Goal: Task Accomplishment & Management: Use online tool/utility

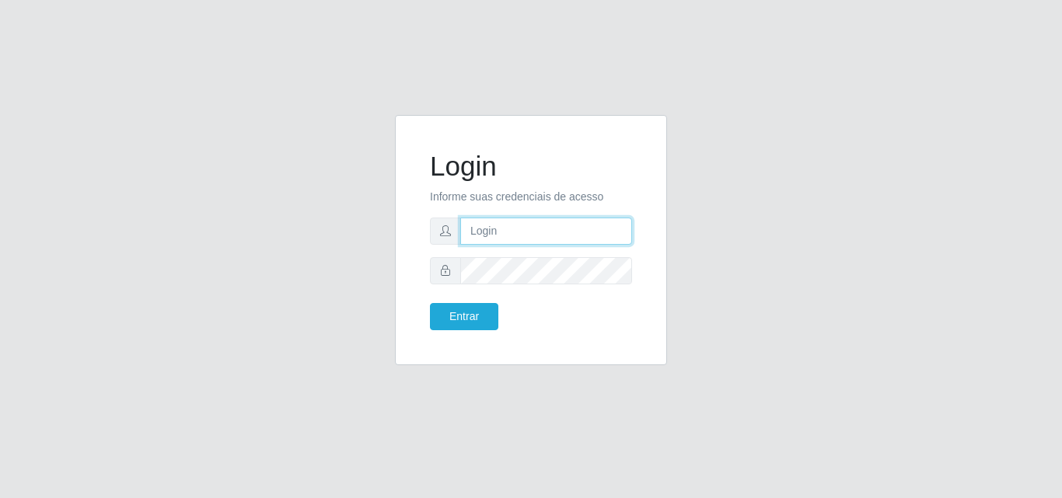
click at [525, 238] on input "text" at bounding box center [546, 231] width 172 height 27
type input "ana@saullus"
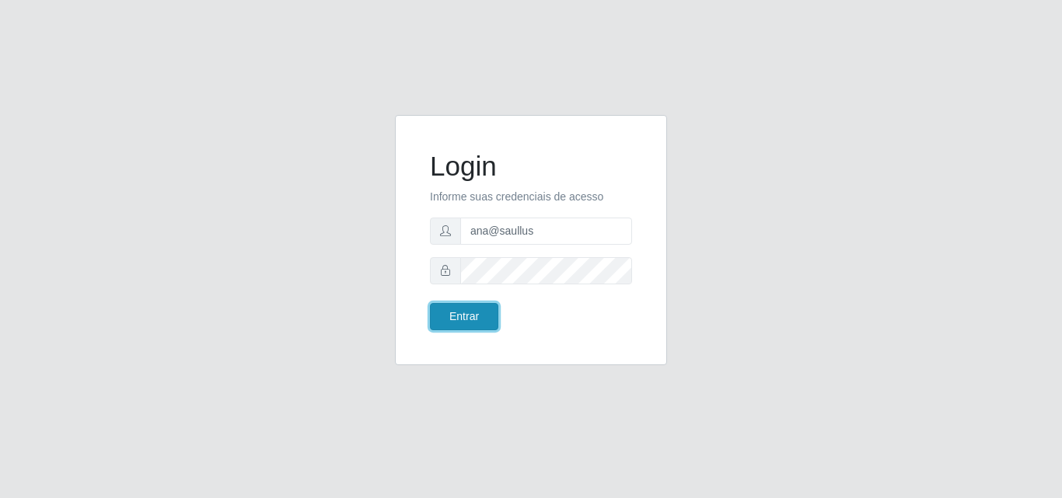
click at [461, 318] on button "Entrar" at bounding box center [464, 316] width 68 height 27
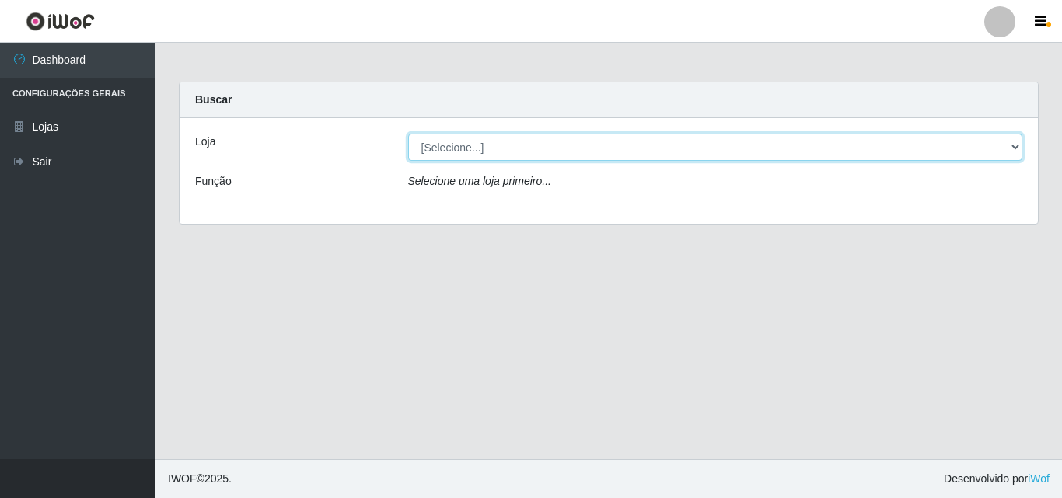
click at [1019, 145] on select "[Selecione...] Saullus Supermercados" at bounding box center [715, 147] width 615 height 27
select select "423"
click at [408, 134] on select "[Selecione...] Saullus Supermercados" at bounding box center [715, 147] width 615 height 27
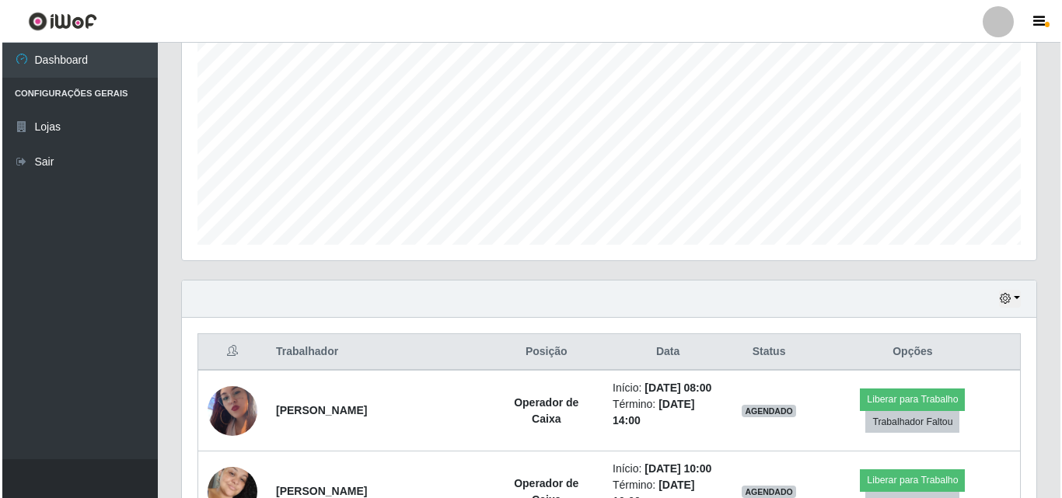
scroll to position [466, 0]
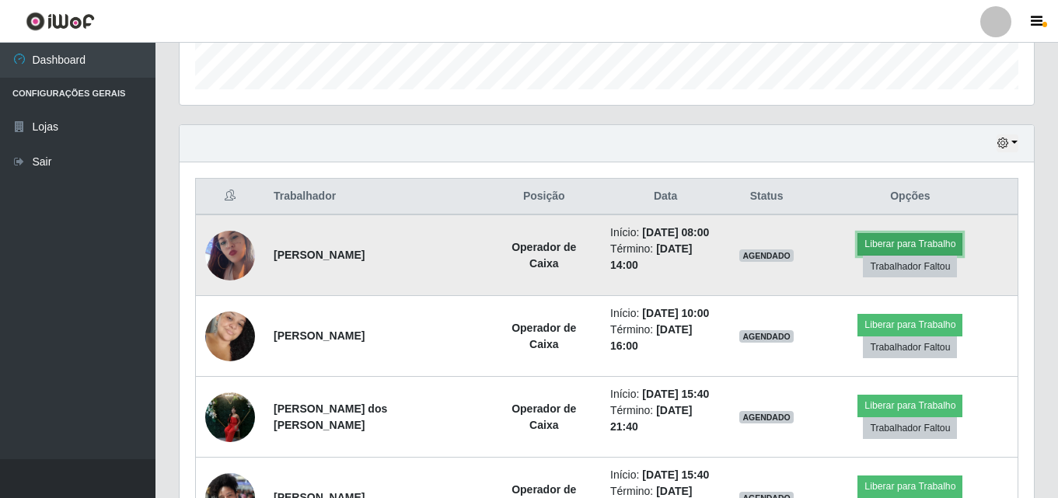
click at [857, 253] on button "Liberar para Trabalho" at bounding box center [909, 244] width 105 height 22
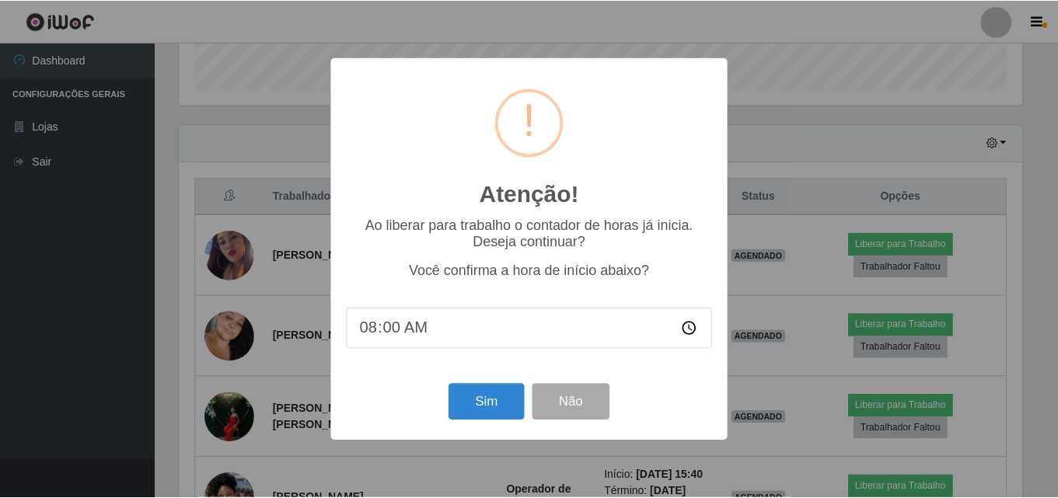
scroll to position [322, 846]
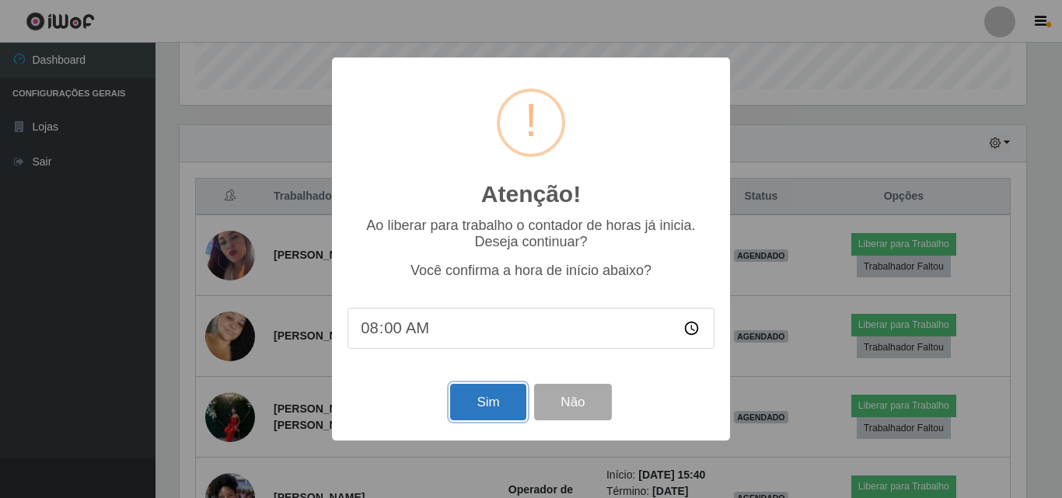
click at [507, 410] on button "Sim" at bounding box center [487, 402] width 75 height 37
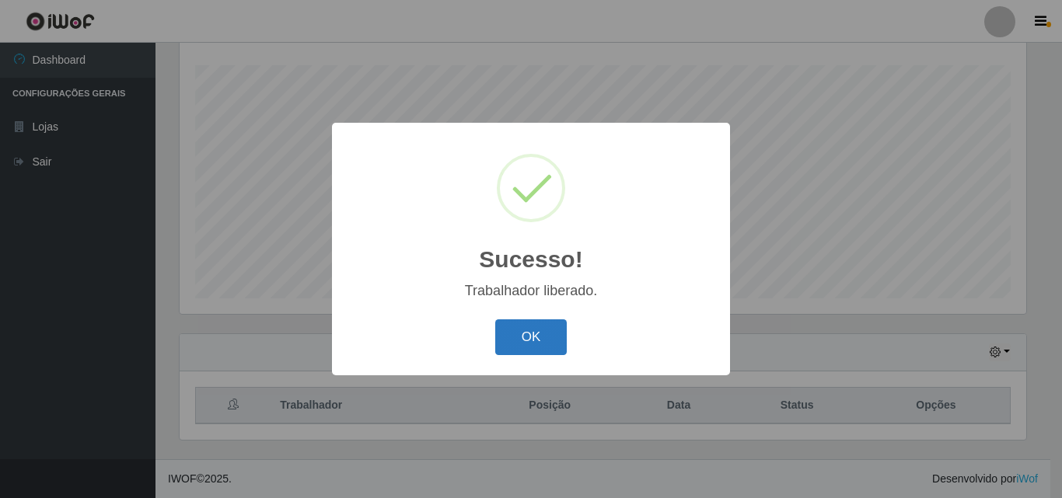
click at [534, 339] on button "OK" at bounding box center [531, 337] width 72 height 37
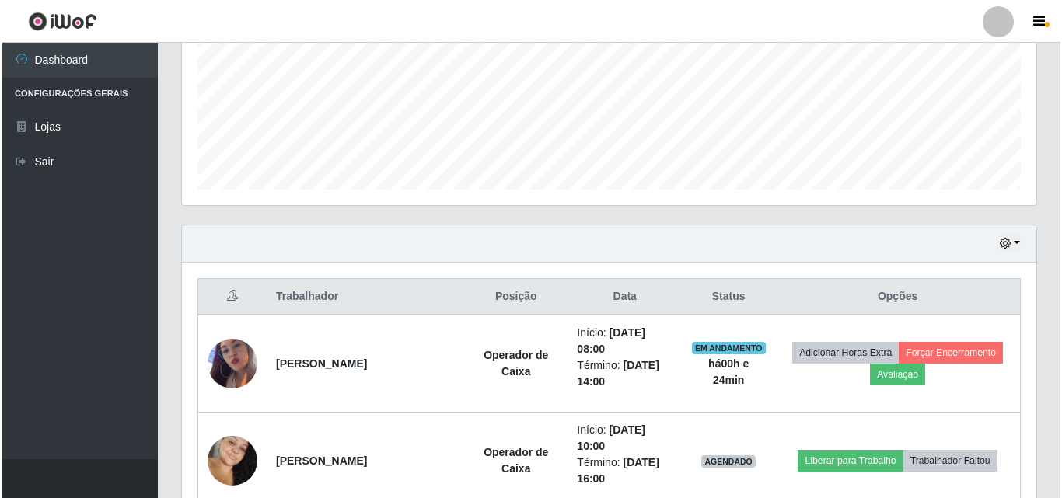
scroll to position [503, 0]
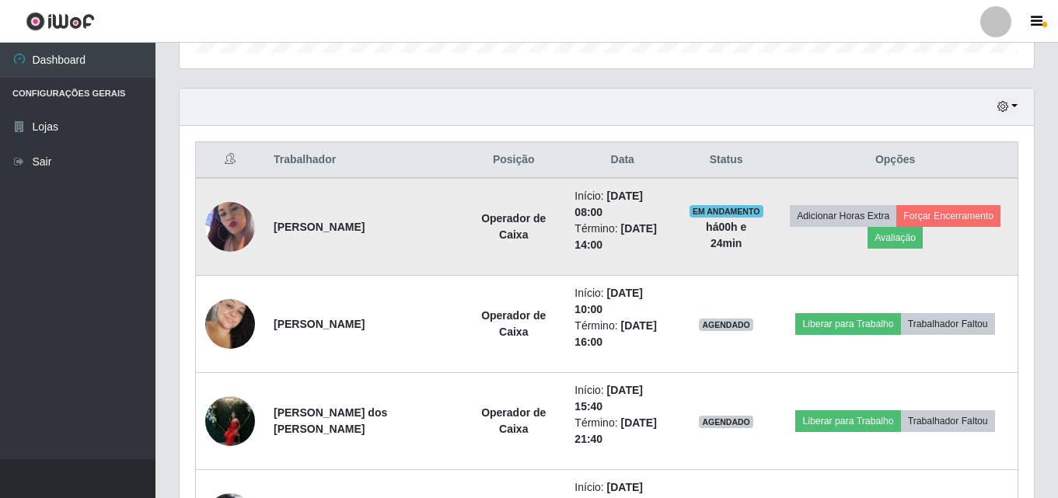
click at [225, 220] on img at bounding box center [230, 227] width 50 height 89
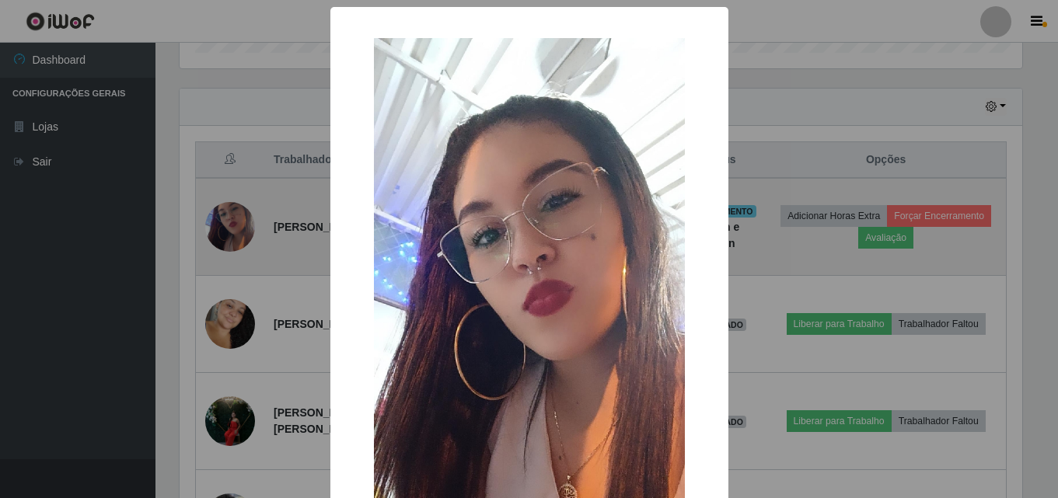
scroll to position [322, 846]
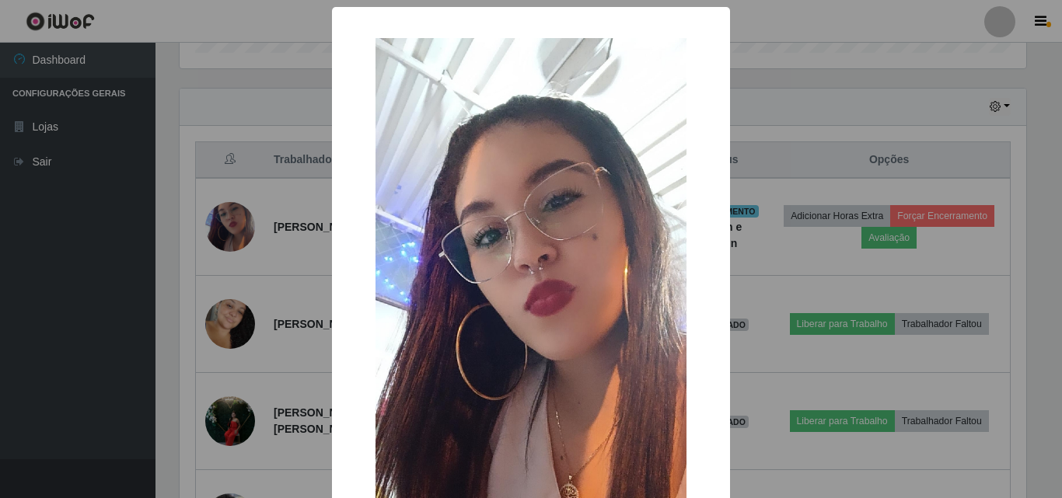
click at [222, 221] on div "× OK Cancel" at bounding box center [531, 249] width 1062 height 498
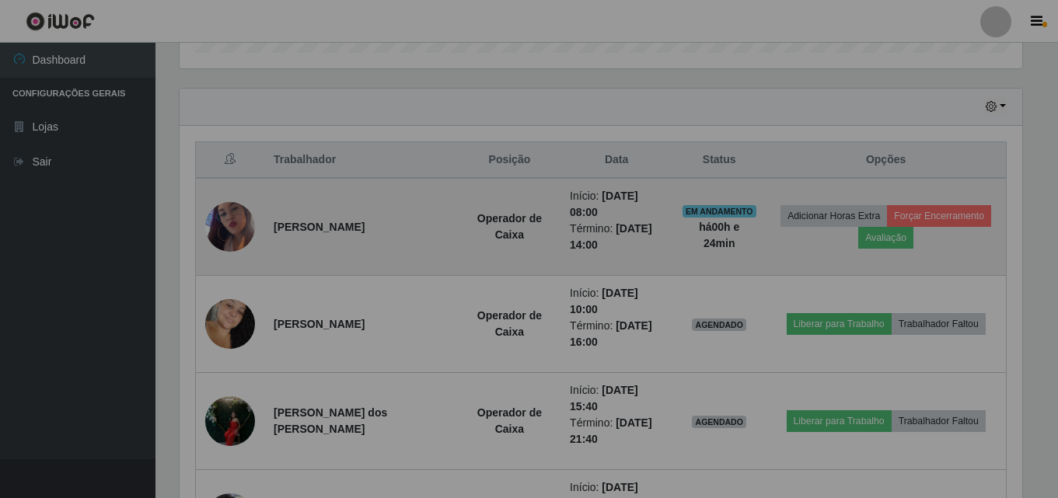
scroll to position [322, 854]
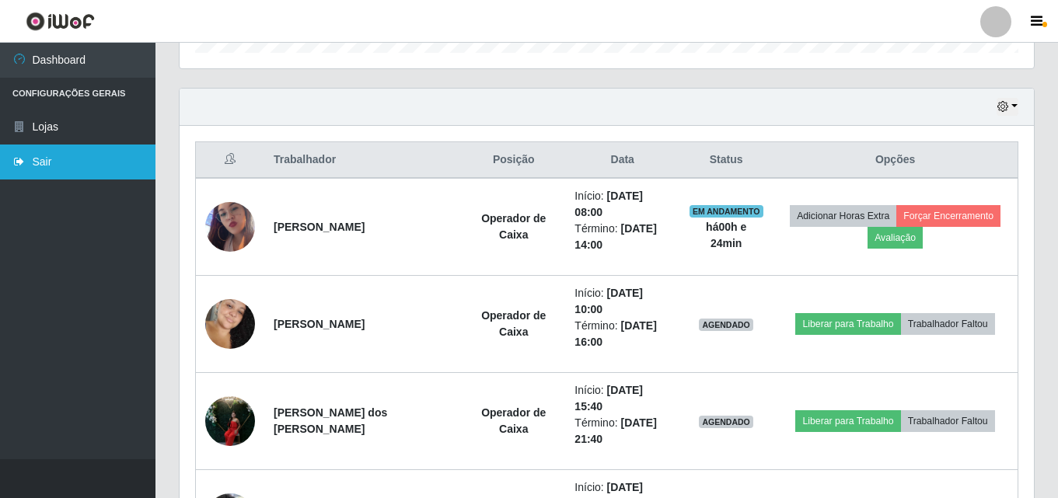
click at [82, 164] on link "Sair" at bounding box center [77, 162] width 155 height 35
